Goal: Transaction & Acquisition: Subscribe to service/newsletter

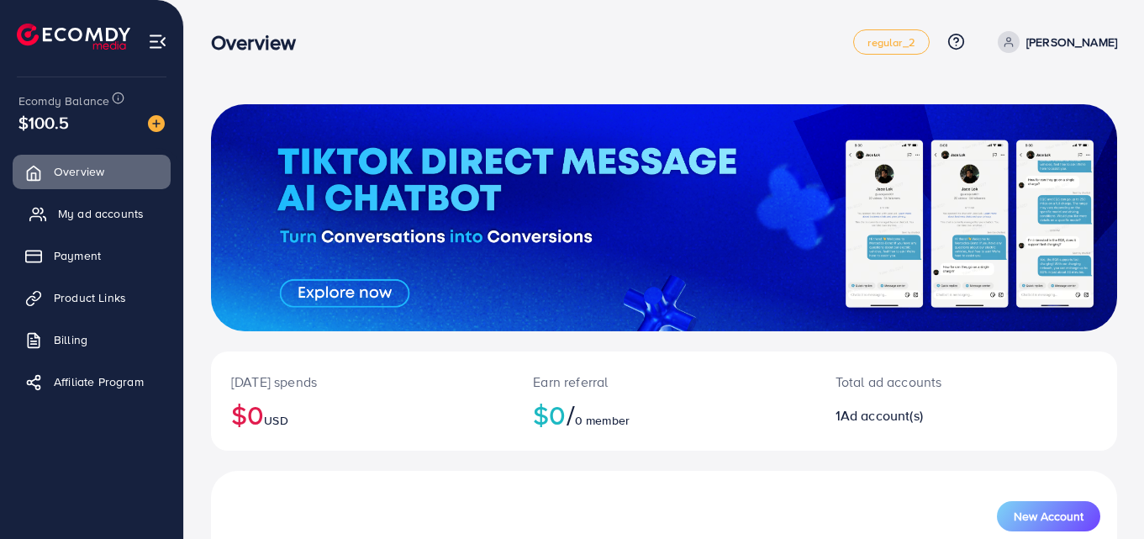
click at [108, 214] on span "My ad accounts" at bounding box center [101, 213] width 86 height 17
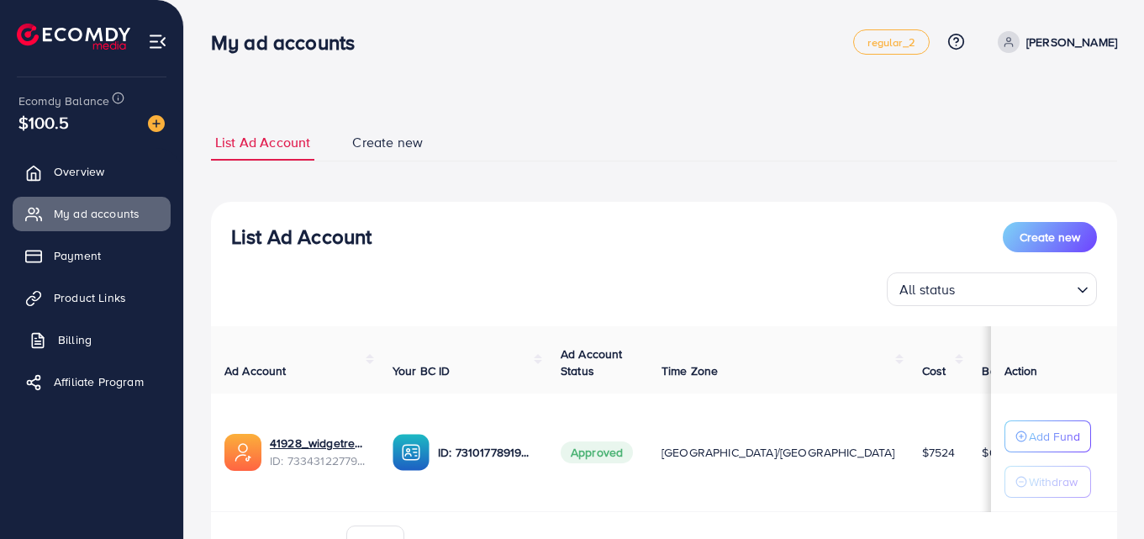
click at [103, 340] on link "Billing" at bounding box center [92, 340] width 158 height 34
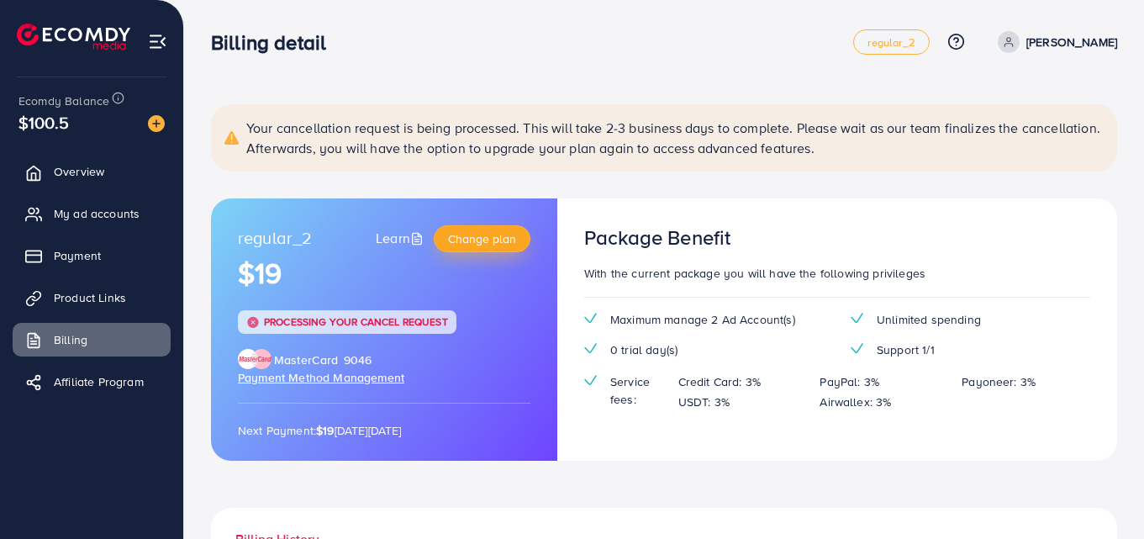
click at [504, 234] on span "Change plan" at bounding box center [482, 238] width 68 height 17
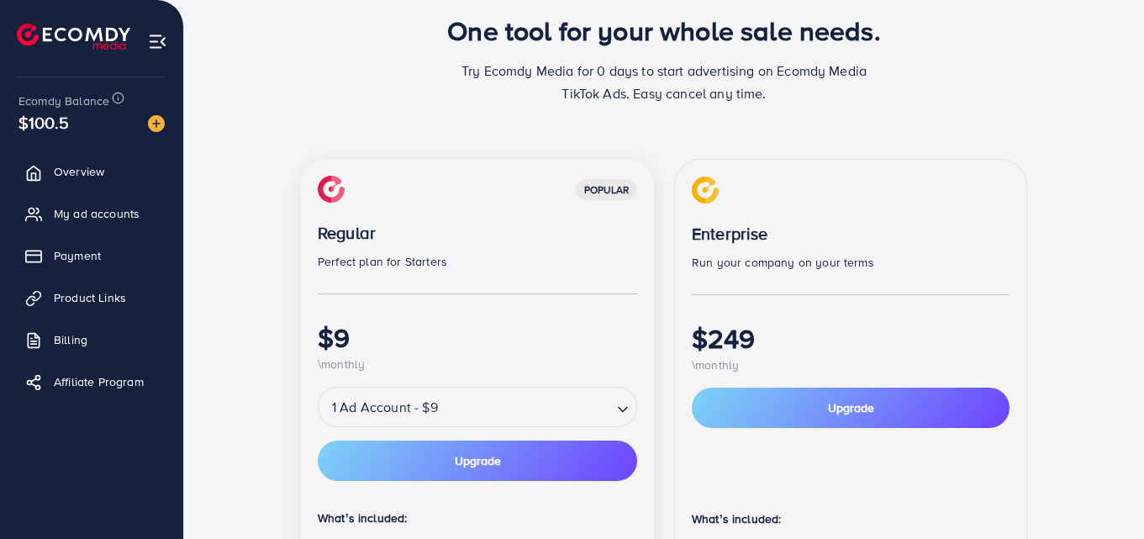
scroll to position [168, 0]
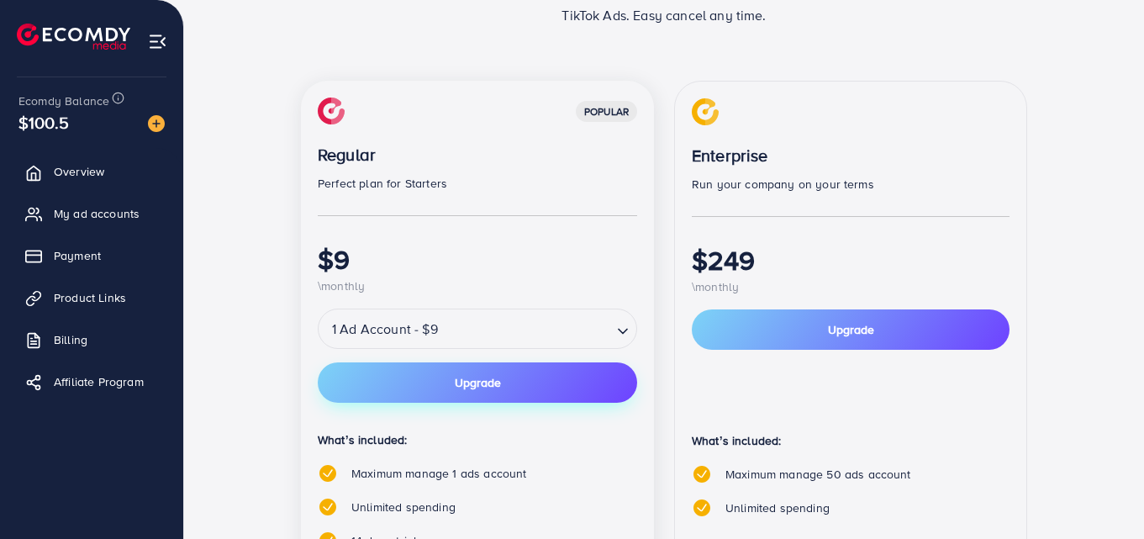
click at [592, 373] on button "Upgrade" at bounding box center [478, 382] width 320 height 40
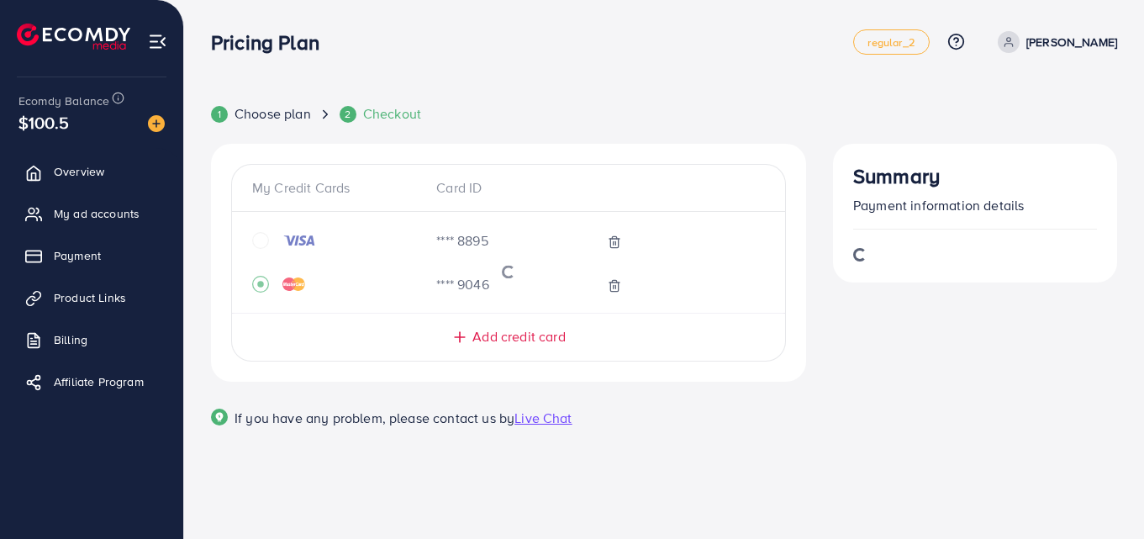
scroll to position [0, 0]
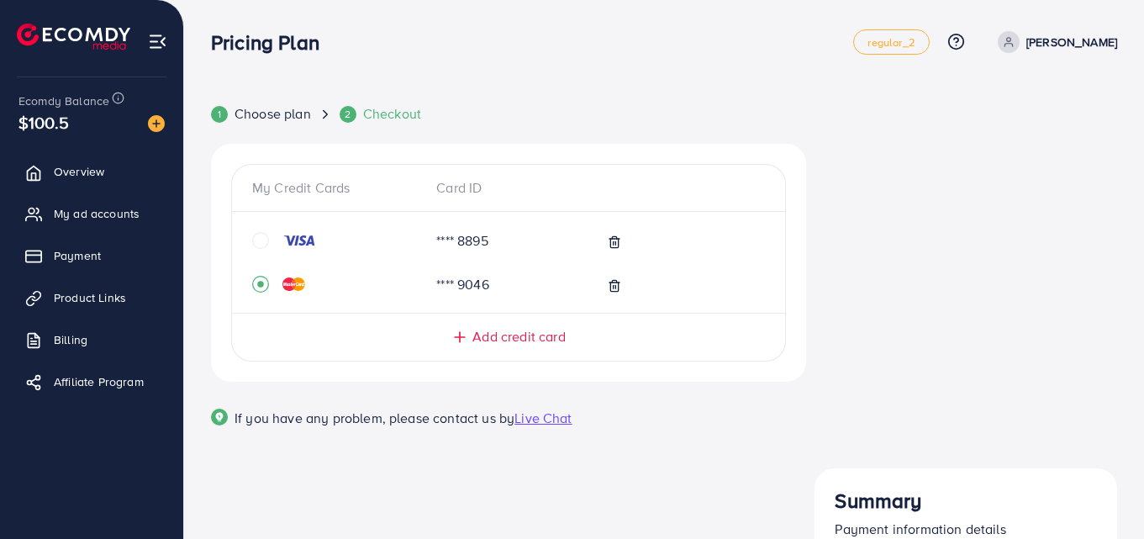
click at [263, 242] on icon "circle" at bounding box center [260, 240] width 17 height 17
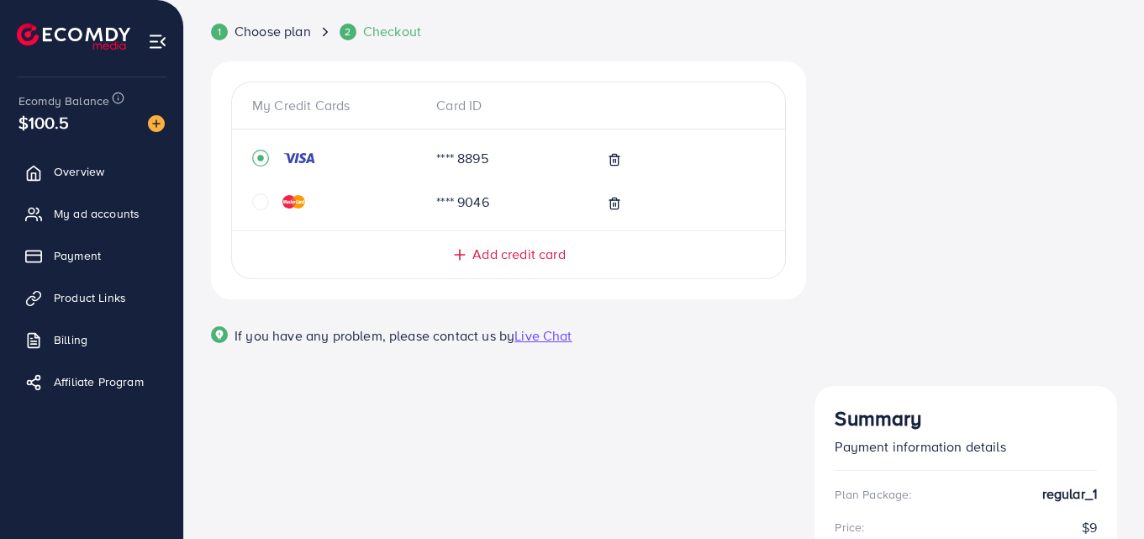
scroll to position [161, 0]
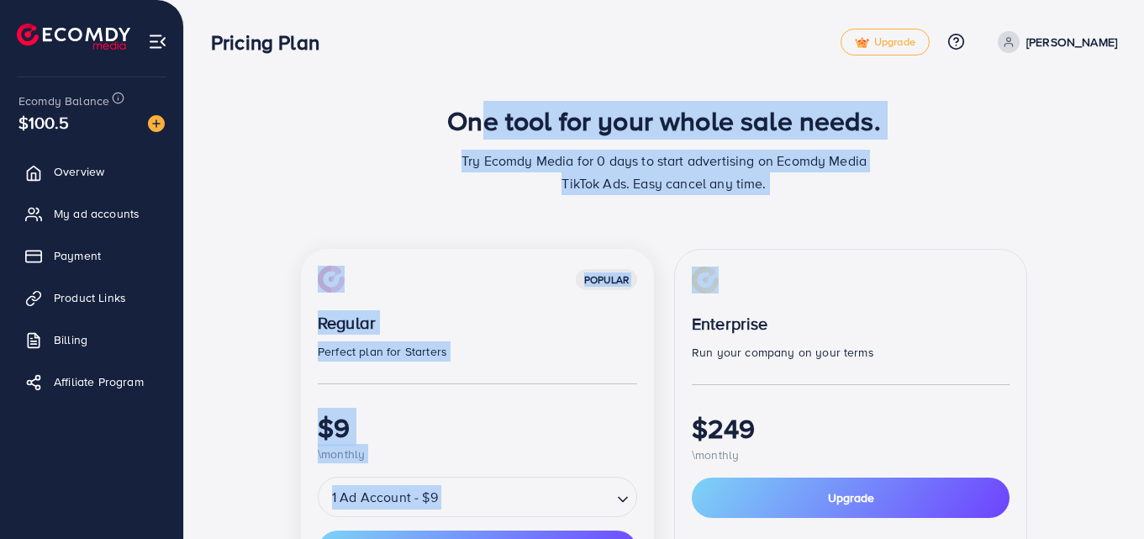
drag, startPoint x: 834, startPoint y: 210, endPoint x: 453, endPoint y: 106, distance: 394.9
click at [453, 106] on div "One tool for your whole sale needs. Try Ecomdy Media for 0 days to start advert…" at bounding box center [664, 524] width 906 height 841
click at [453, 106] on h1 "One tool for your whole sale needs." at bounding box center [664, 120] width 434 height 32
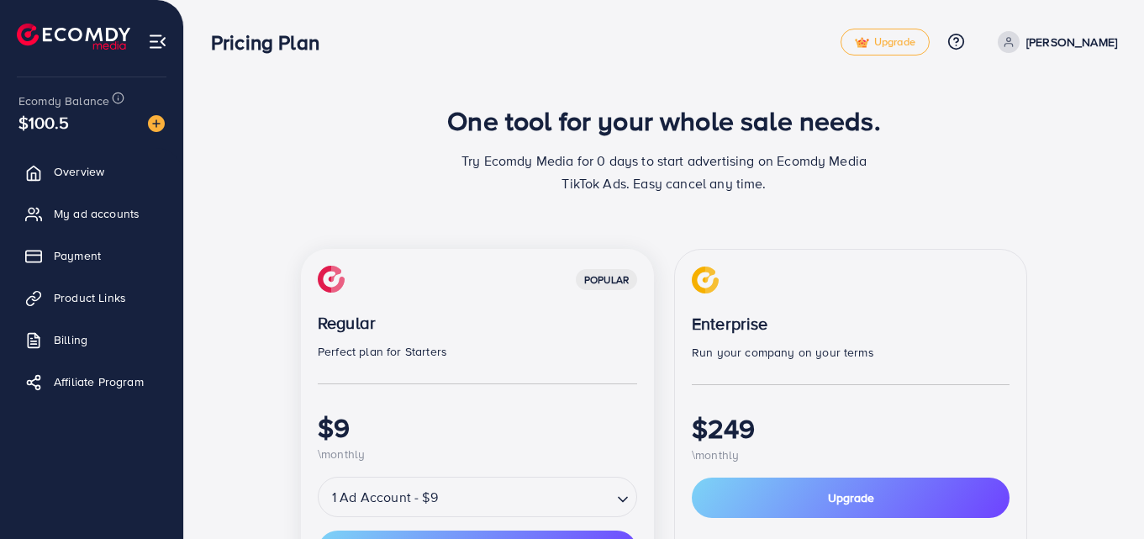
drag, startPoint x: 453, startPoint y: 106, endPoint x: 853, endPoint y: 182, distance: 407.5
click at [853, 182] on div "One tool for your whole sale needs. Try Ecomdy Media for 0 days to start advert…" at bounding box center [664, 156] width 906 height 104
drag, startPoint x: 211, startPoint y: 38, endPoint x: 845, endPoint y: 194, distance: 653.0
click at [845, 194] on div "Pricing Plan Upgrade Help Center Contact Support Plans and Pricing Term and pol…" at bounding box center [572, 486] width 1144 height 972
click at [845, 194] on p "Try Ecomdy Media for 0 days to start advertising on Ecomdy Media TikTok Ads. Ea…" at bounding box center [664, 172] width 420 height 45
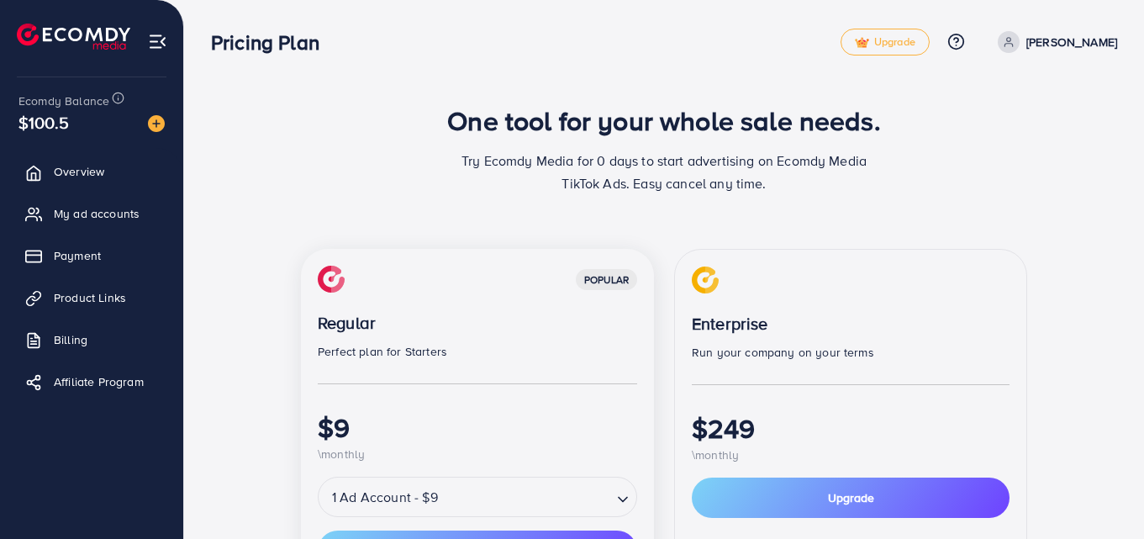
drag, startPoint x: 845, startPoint y: 194, endPoint x: 213, endPoint y: 14, distance: 657.4
click at [213, 14] on div "Pricing Plan Upgrade Help Center Contact Support Plans and Pricing Term and pol…" at bounding box center [572, 486] width 1144 height 972
click at [275, 81] on div "One tool for your whole sale needs. Try Ecomdy Media for 0 days to start advert…" at bounding box center [664, 486] width 960 height 972
